Goal: Check status: Check status

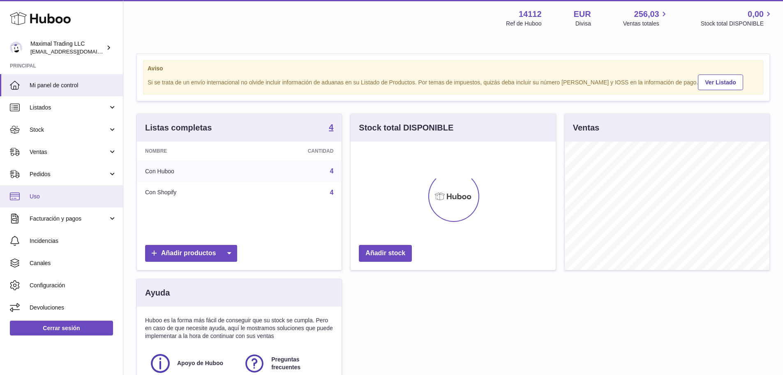
scroll to position [128, 205]
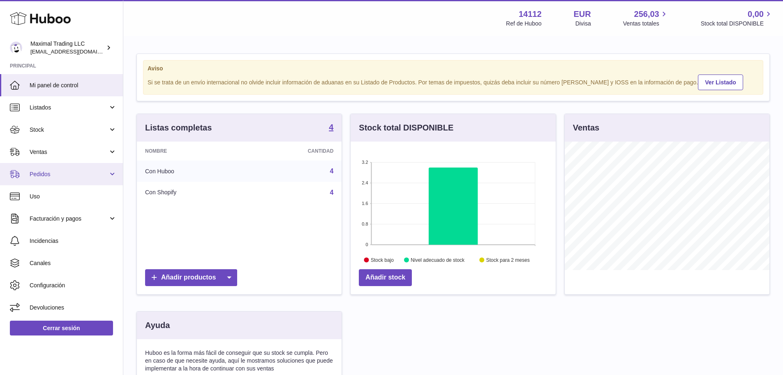
click at [56, 176] on span "Pedidos" at bounding box center [69, 174] width 79 height 8
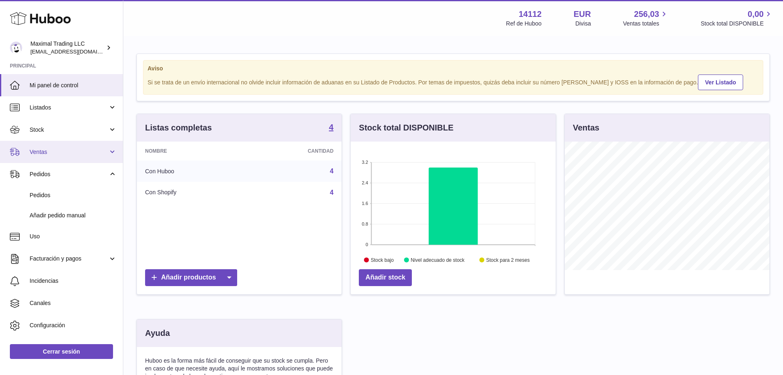
click at [60, 154] on span "Ventas" at bounding box center [69, 152] width 79 height 8
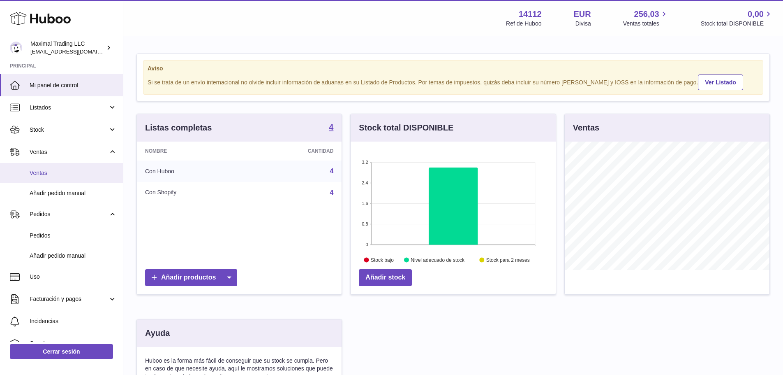
click at [58, 170] on span "Ventas" at bounding box center [73, 173] width 87 height 8
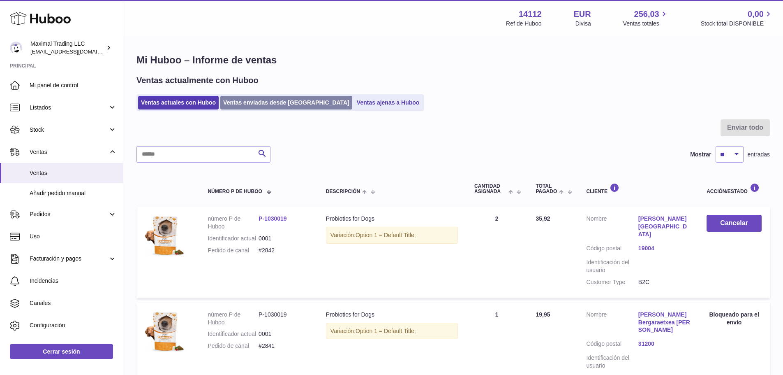
click at [246, 108] on link "Ventas enviadas desde [GEOGRAPHIC_DATA]" at bounding box center [286, 103] width 132 height 14
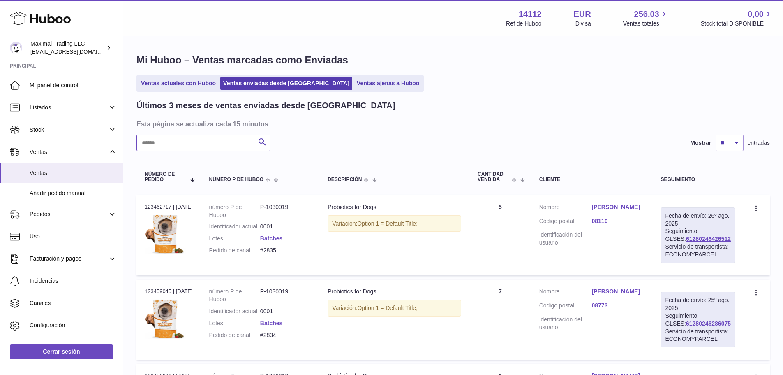
click at [217, 142] on input "text" at bounding box center [204, 142] width 134 height 16
paste input "**********"
type input "**********"
click at [618, 206] on link "[PERSON_NAME]" at bounding box center [618, 207] width 53 height 8
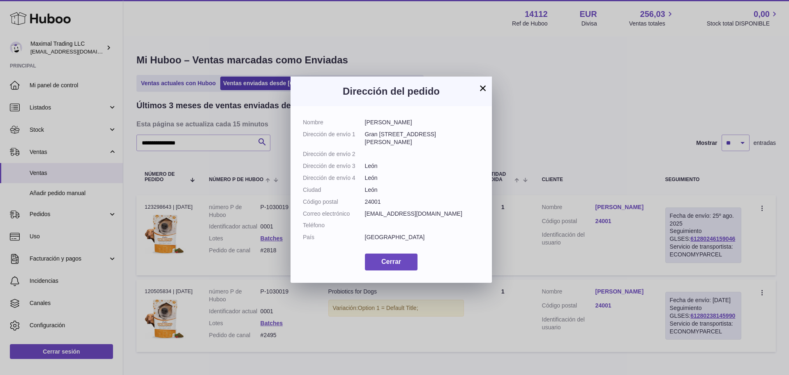
click at [483, 86] on button "×" at bounding box center [483, 88] width 10 height 10
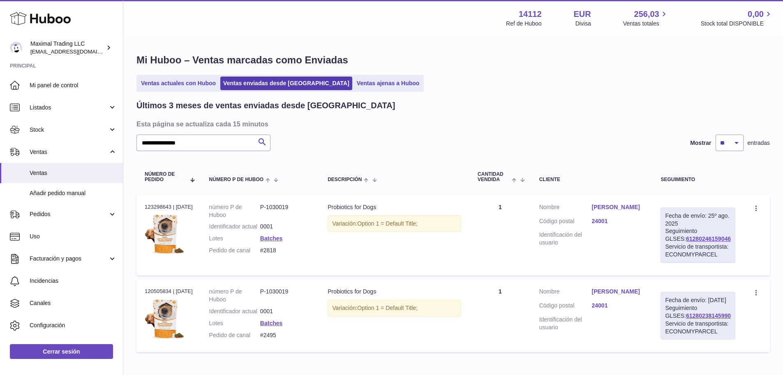
drag, startPoint x: 704, startPoint y: 247, endPoint x: 672, endPoint y: 248, distance: 32.1
click at [672, 248] on div "Fecha de envío: 25º ago. 2025 Seguimiento GLSES: 61280246159046 Servicio de tra…" at bounding box center [698, 235] width 75 height 56
click at [285, 254] on dd "#2818" at bounding box center [285, 250] width 51 height 8
click at [611, 302] on td "Cliente Nombre Ruth Moran perez Código postal 24001 Identificación del usuario" at bounding box center [592, 315] width 122 height 72
click at [613, 295] on link "Ruth Moran perez" at bounding box center [618, 291] width 53 height 8
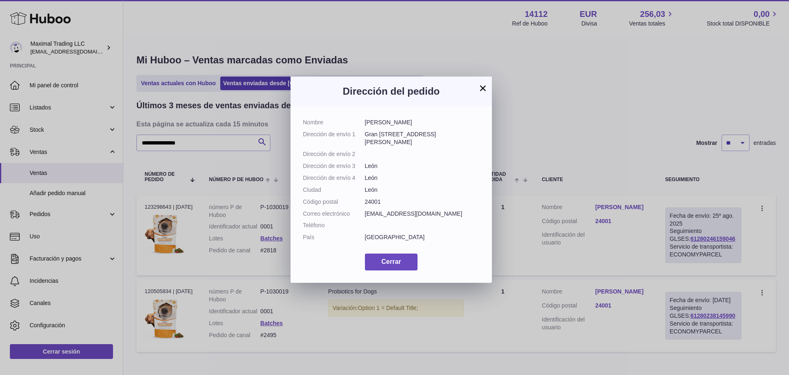
click at [484, 92] on button "×" at bounding box center [483, 88] width 10 height 10
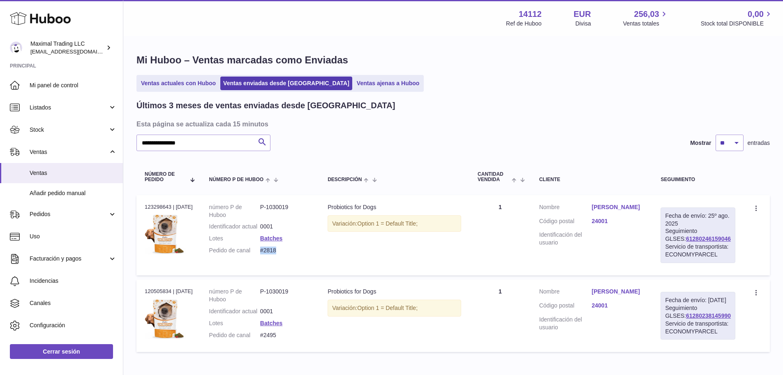
drag, startPoint x: 285, startPoint y: 259, endPoint x: 268, endPoint y: 260, distance: 16.5
click at [268, 254] on dd "#2818" at bounding box center [285, 250] width 51 height 8
copy dd "#2818"
click at [618, 208] on link "Ruth Moran Perez" at bounding box center [618, 207] width 53 height 8
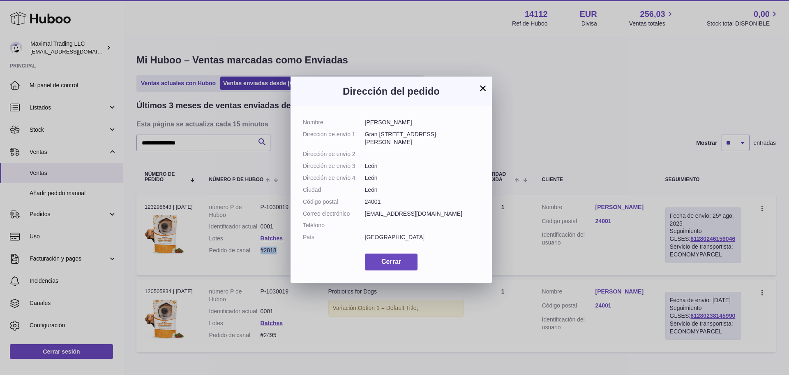
drag, startPoint x: 417, startPoint y: 124, endPoint x: 362, endPoint y: 122, distance: 55.1
click at [362, 122] on dl "Nombre Ruth Moran Perez Dirección de envío 1 Gran Vía de San Marcos 51 Direcció…" at bounding box center [391, 181] width 177 height 127
copy dl "Ruth Moran Perez"
